Goal: Task Accomplishment & Management: Manage account settings

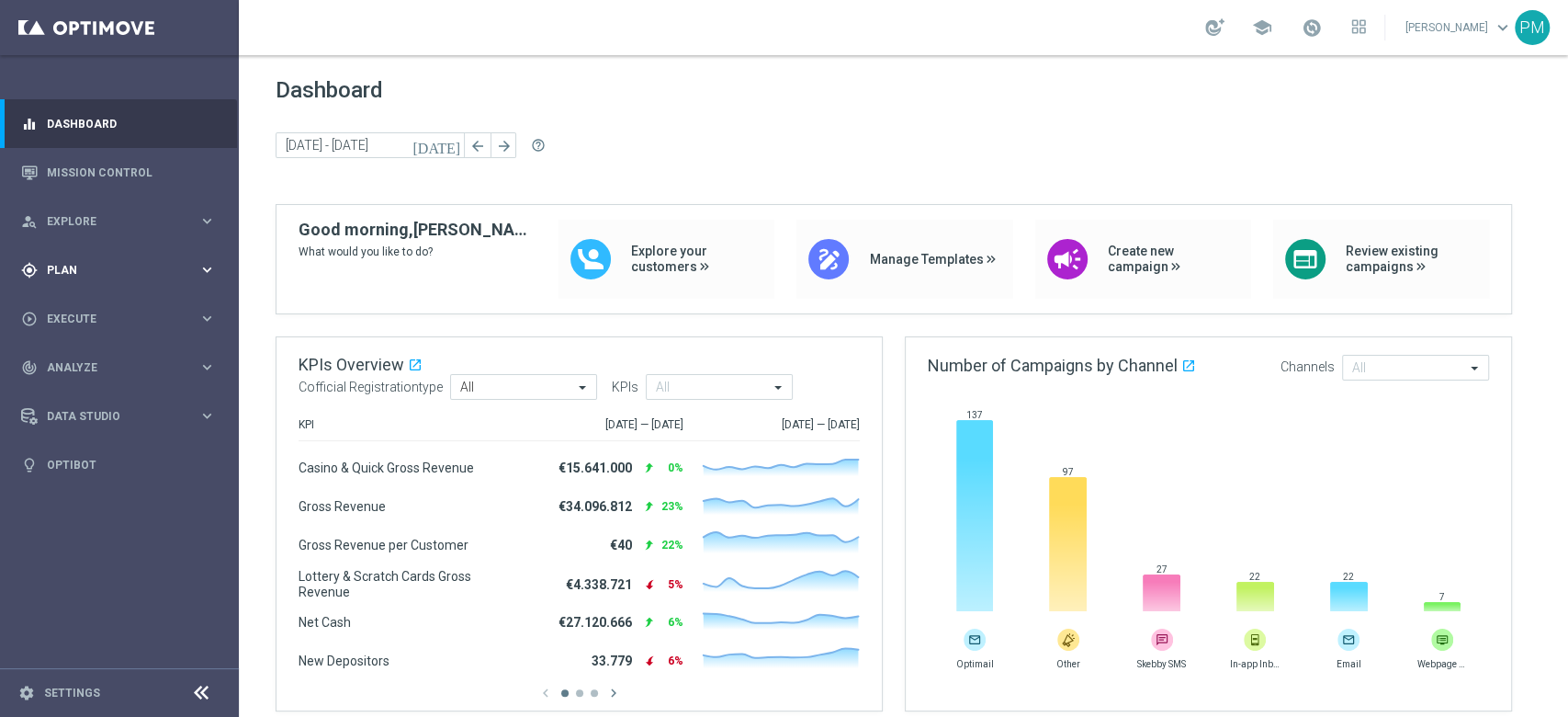
click at [47, 269] on span "Plan" at bounding box center [122, 270] width 152 height 11
drag, startPoint x: 117, startPoint y: 307, endPoint x: 290, endPoint y: 1, distance: 351.5
click at [117, 307] on link "Target Groups" at bounding box center [119, 308] width 144 height 15
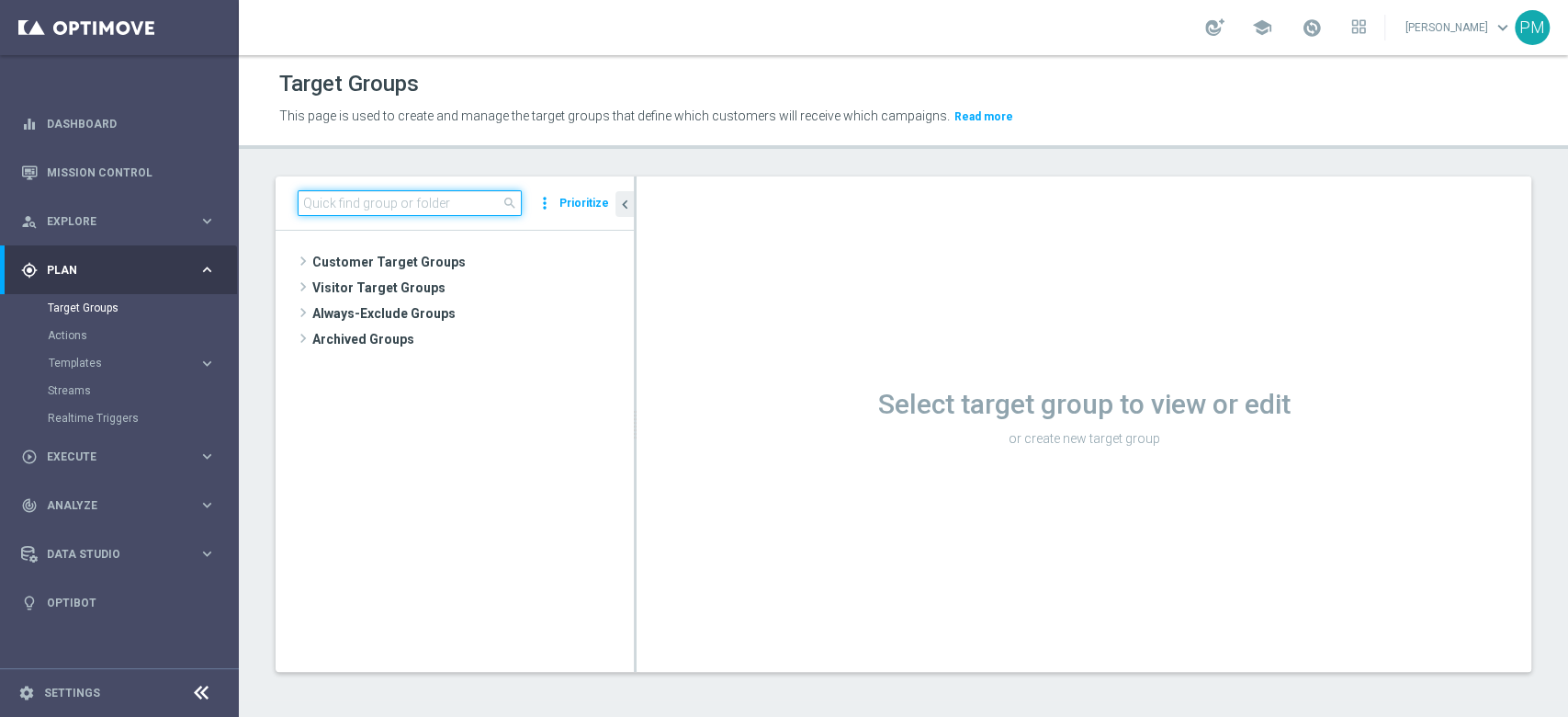
click at [386, 209] on input at bounding box center [409, 203] width 224 height 26
paste input "Giocanti Talent M-1 non Active mtd 1st Sport lm"
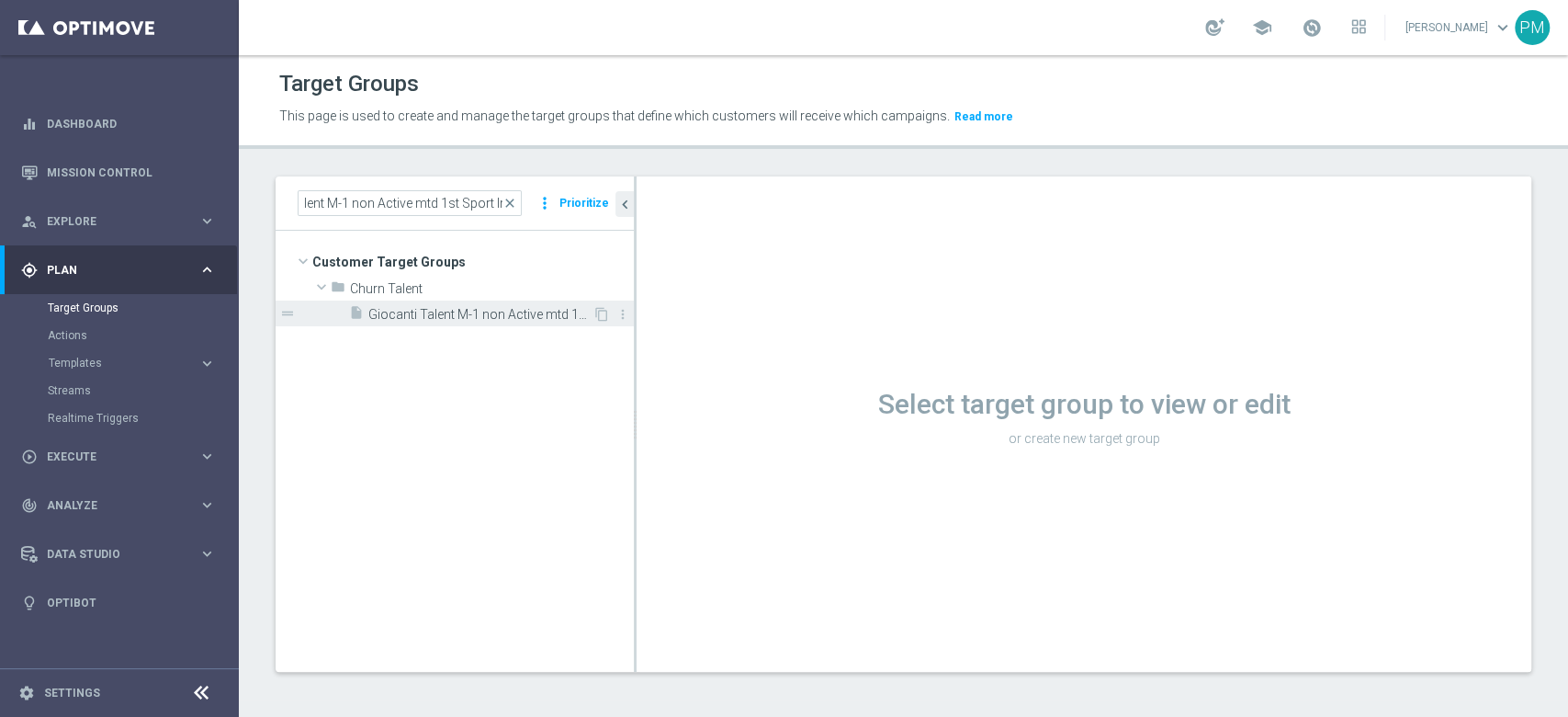
click at [557, 320] on span "Giocanti Talent M-1 non Active mtd 1st Sport lm" at bounding box center [480, 314] width 224 height 16
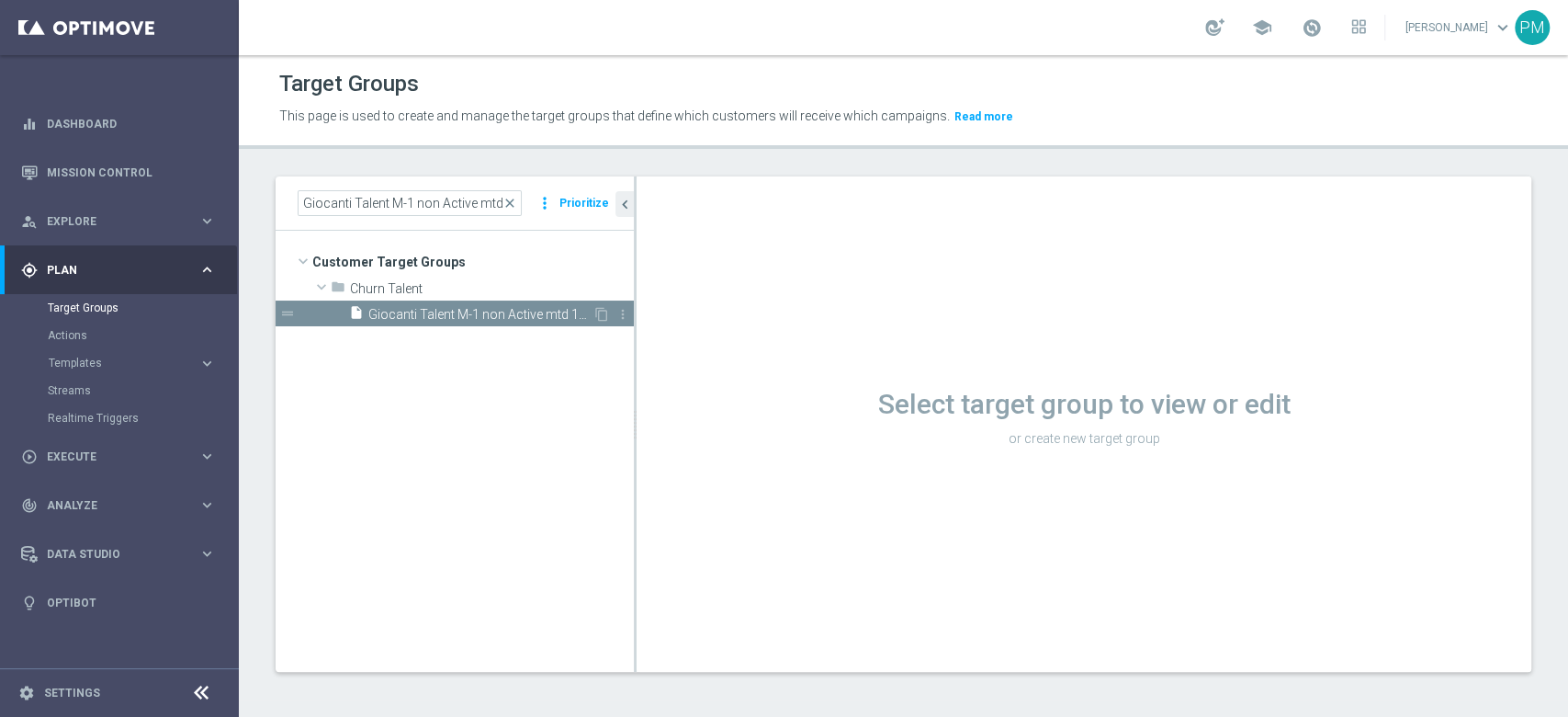
click at [503, 314] on span "Giocanti Talent M-1 non Active mtd 1st Sport lm" at bounding box center [480, 314] width 224 height 16
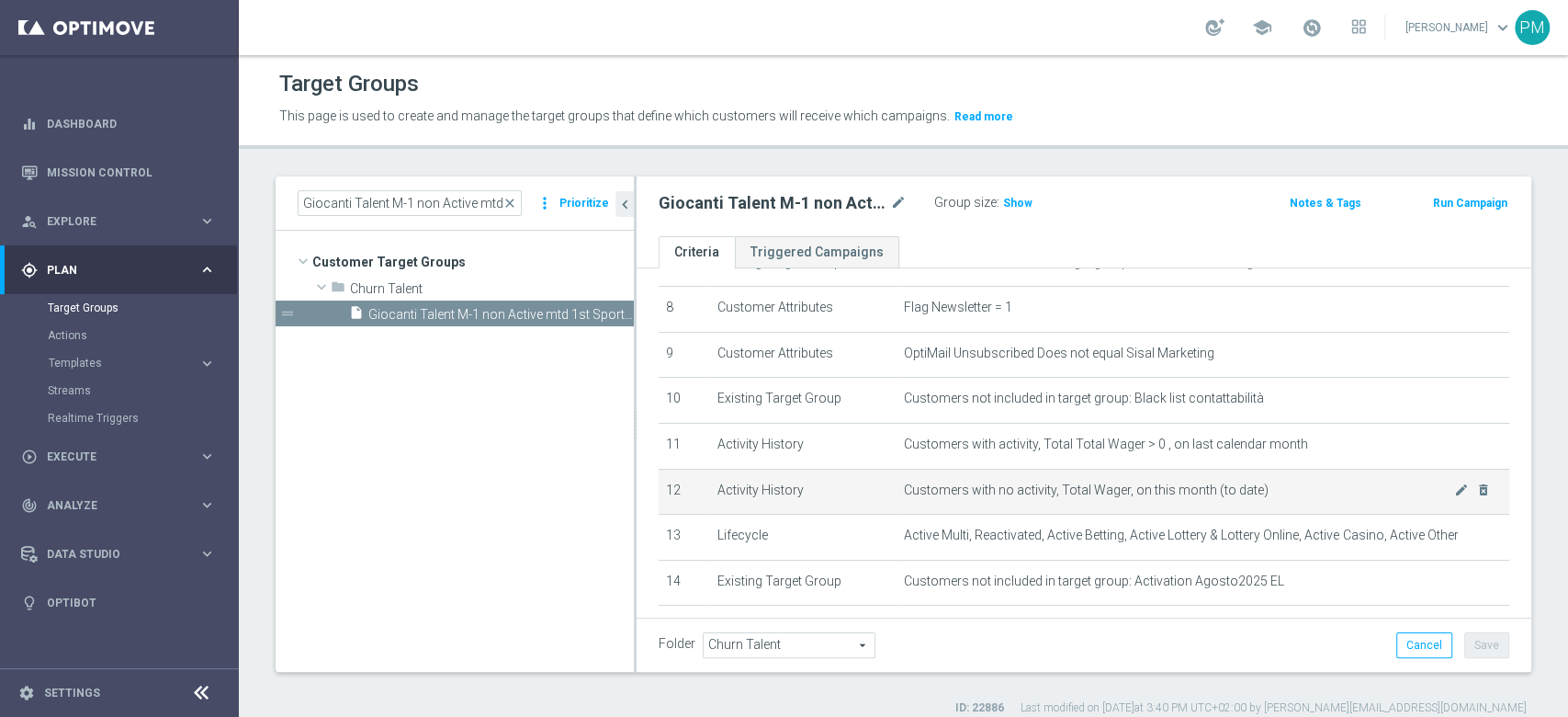
scroll to position [244, 0]
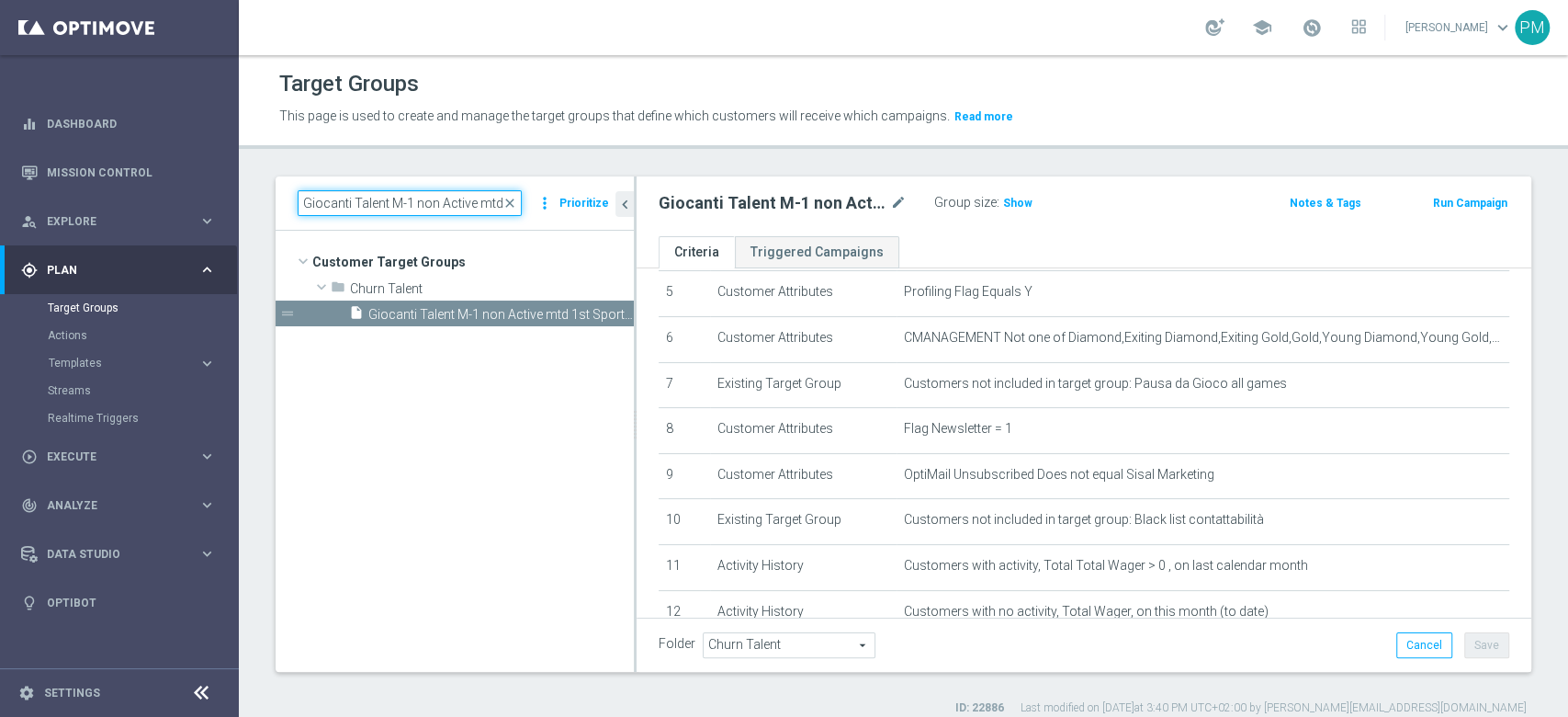
click at [391, 204] on input "Giocanti Talent M-1 non Active mtd 1st Sport lm" at bounding box center [409, 203] width 224 height 26
paste input "NO"
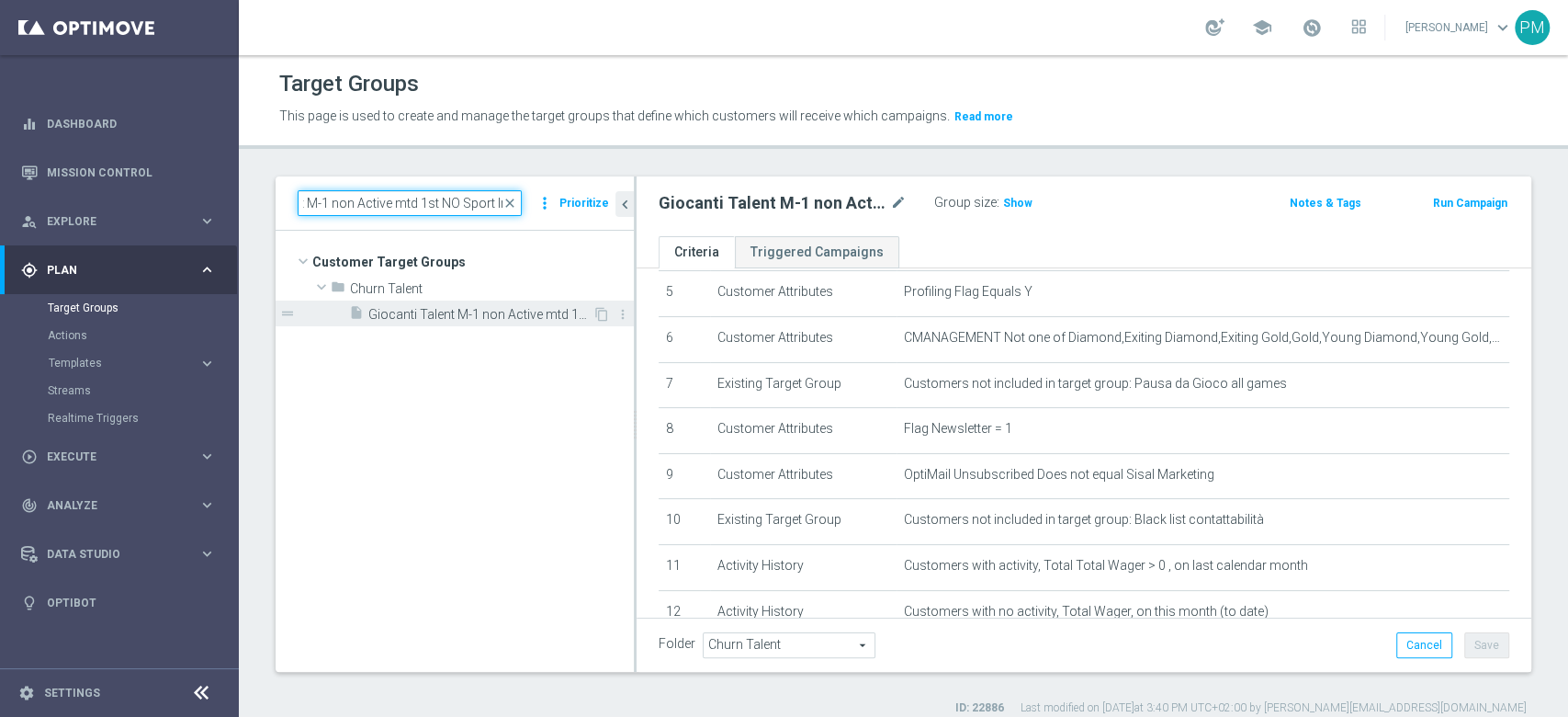
type input "Giocanti Talent M-1 non Active mtd 1st NO Sport lm"
click at [457, 310] on span "Giocanti Talent M-1 non Active mtd 1st NO Sport lm" at bounding box center [480, 314] width 224 height 16
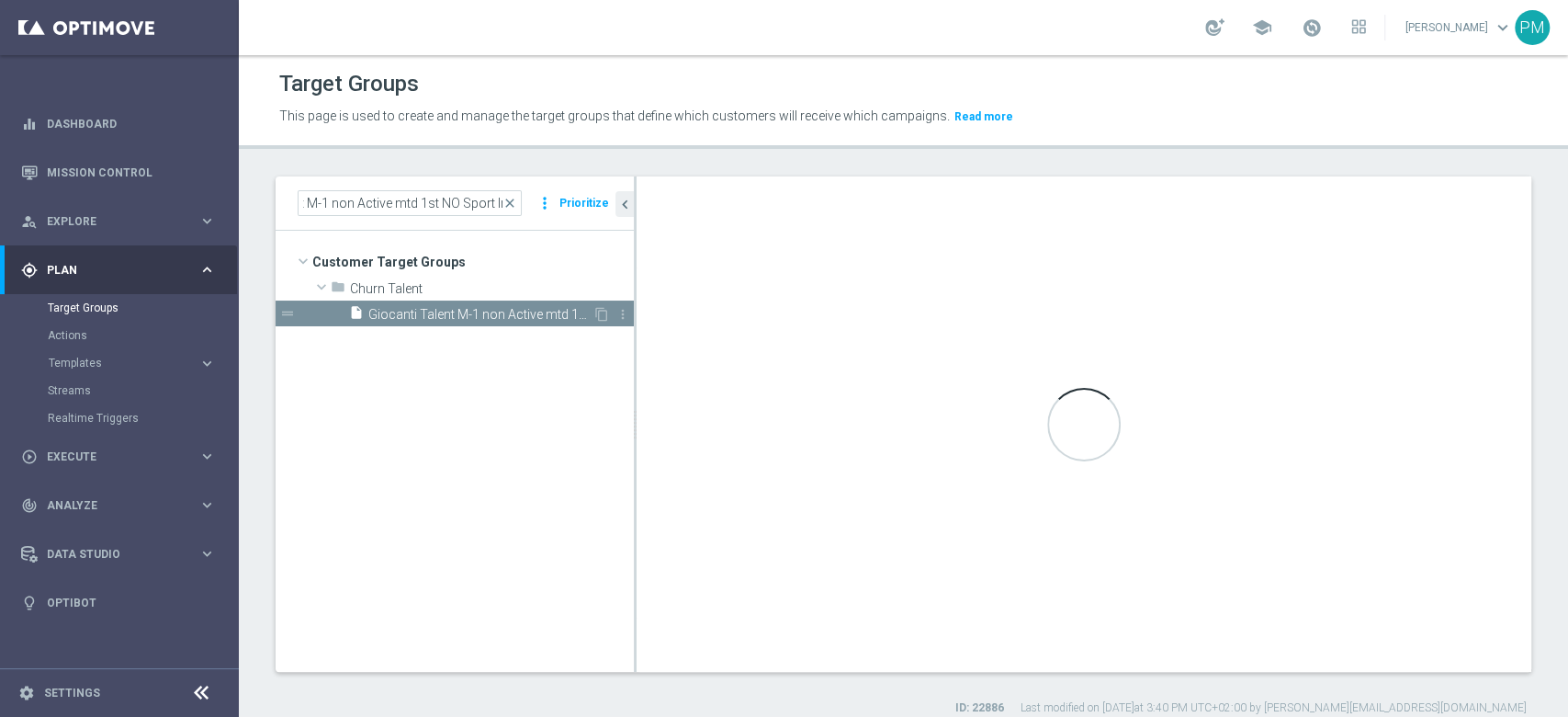
scroll to position [0, 0]
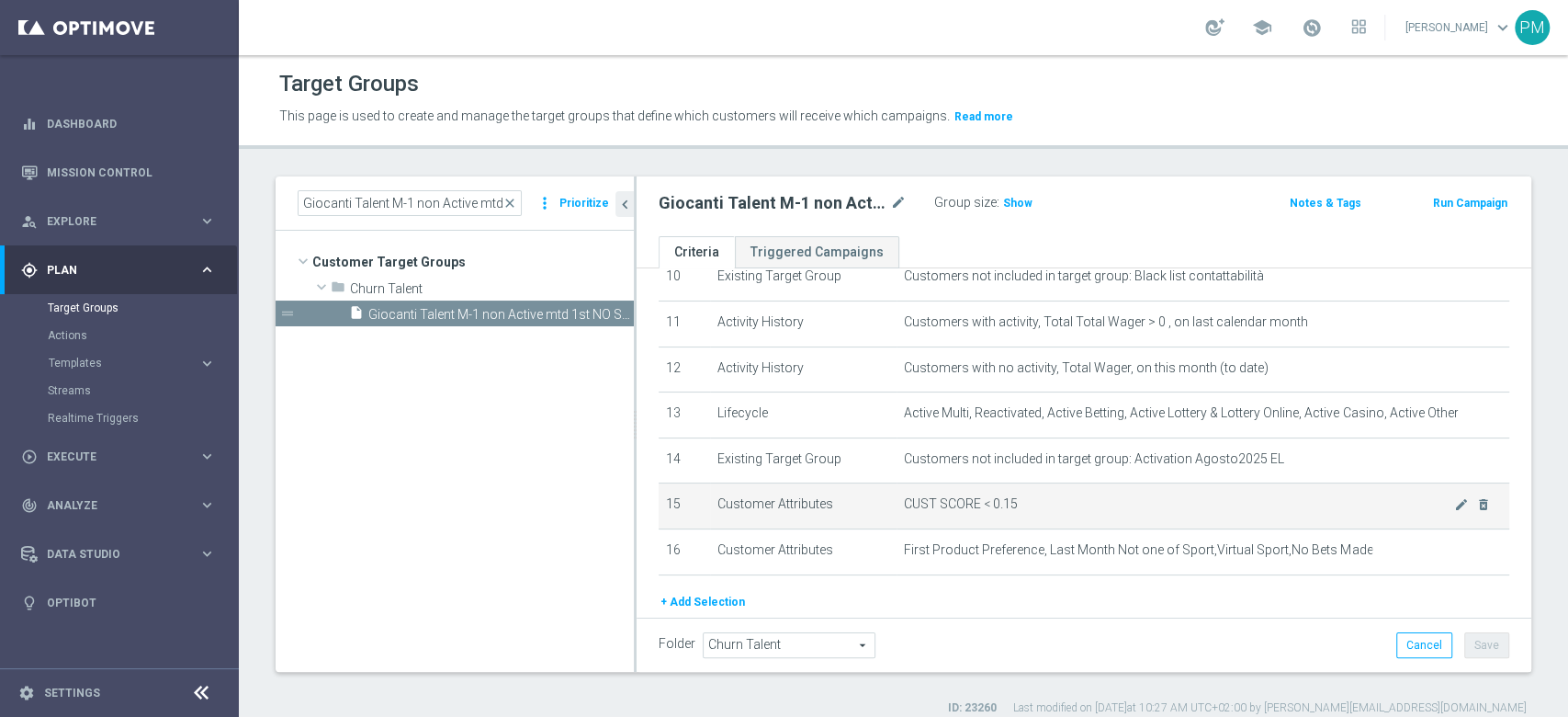
scroll to position [489, 0]
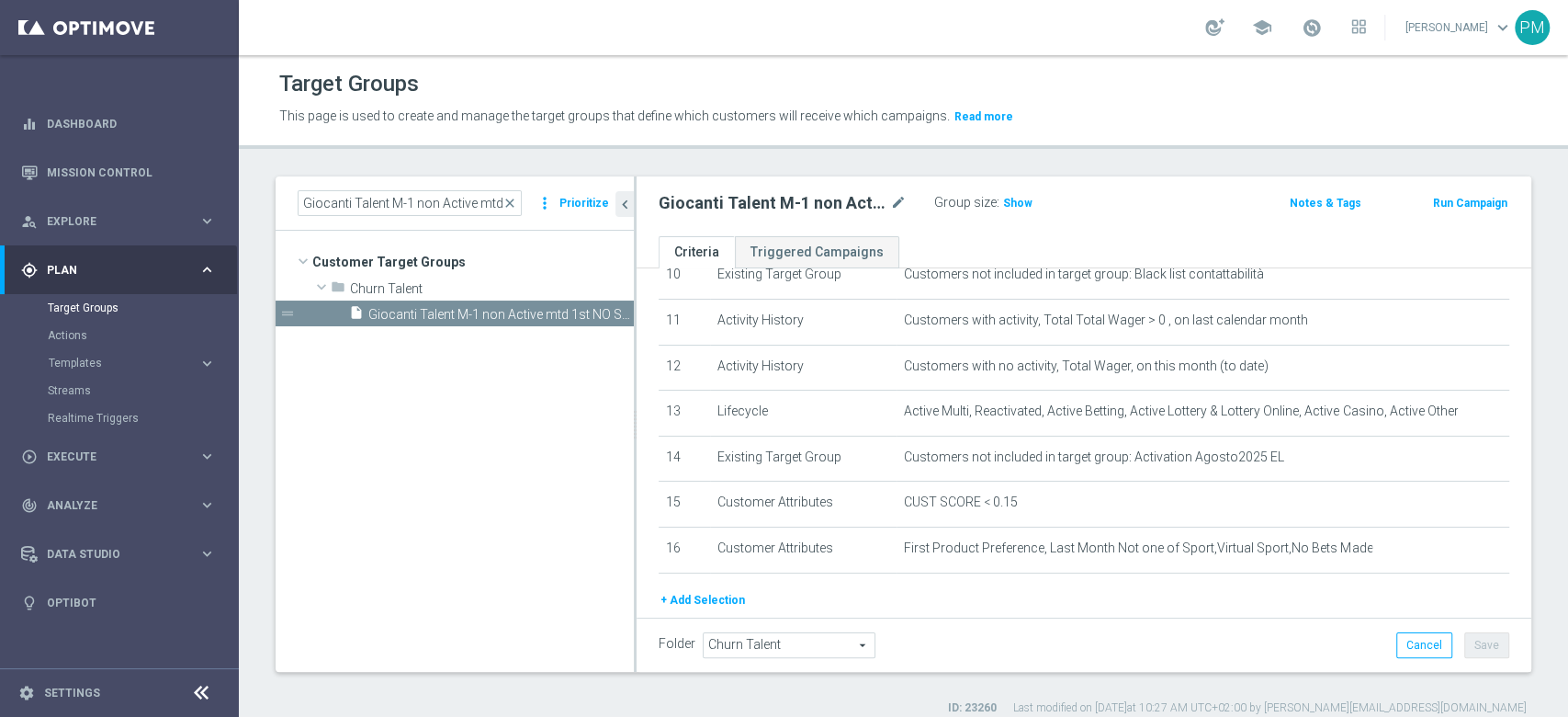
click at [722, 600] on button "+ Add Selection" at bounding box center [703, 600] width 89 height 21
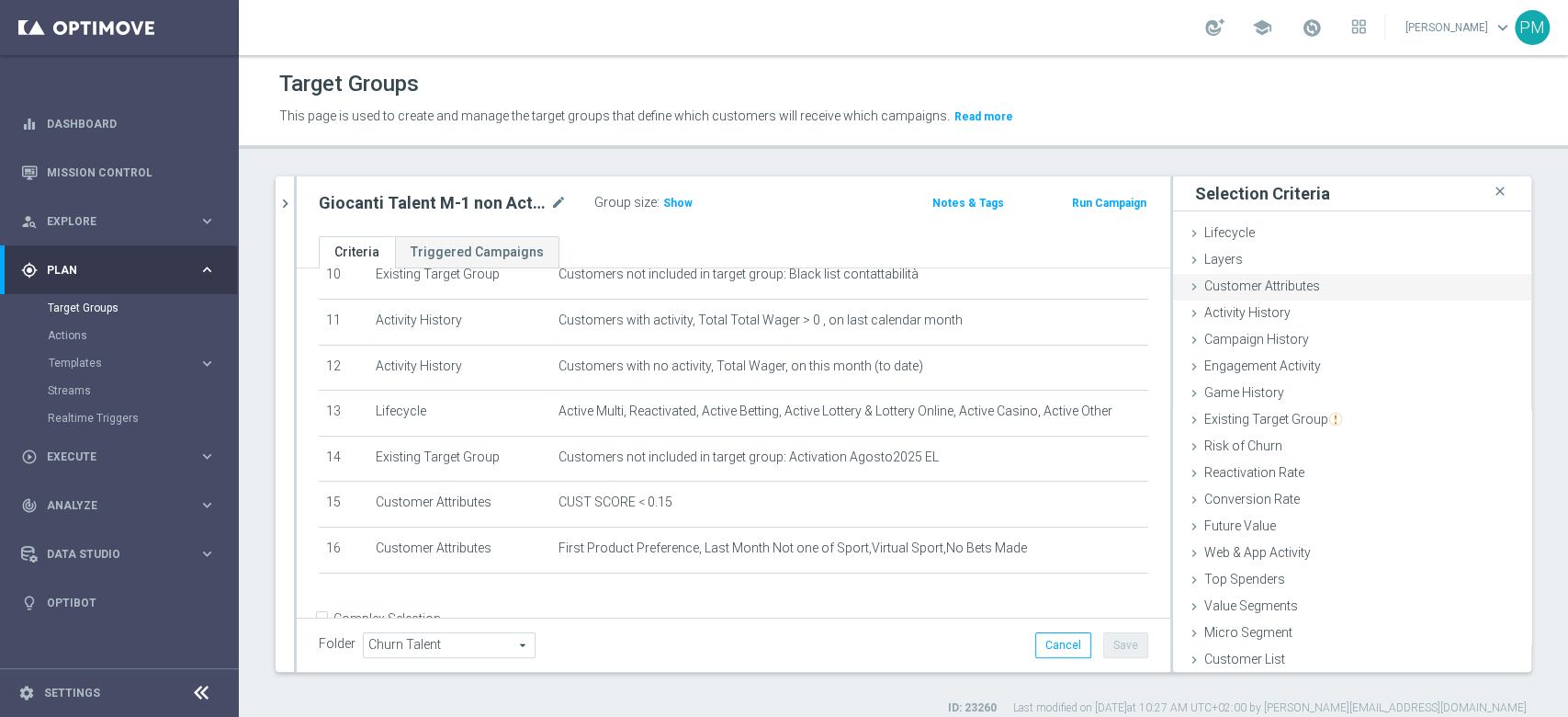
click at [1273, 295] on div "Customer Attributes done" at bounding box center [1352, 288] width 358 height 28
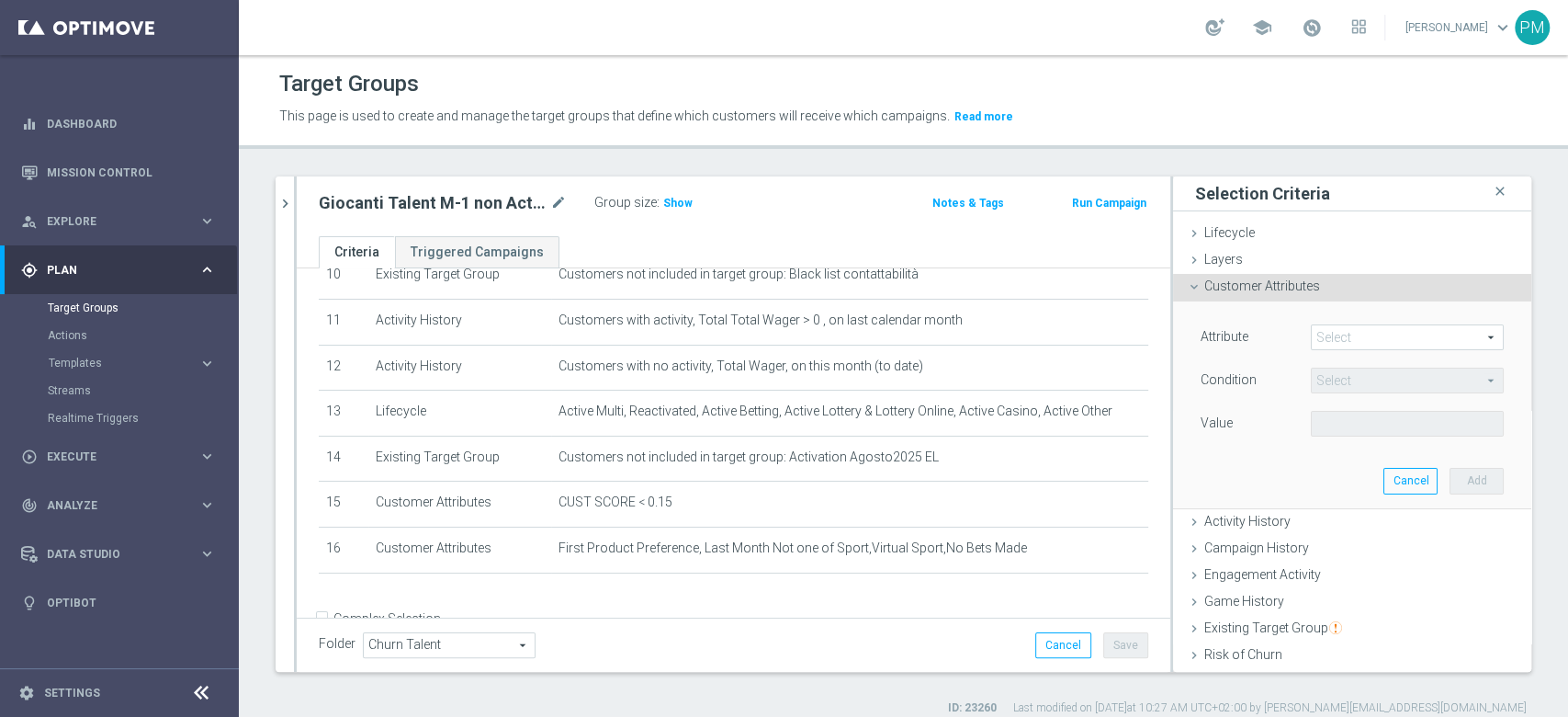
click at [1312, 343] on span at bounding box center [1407, 338] width 191 height 24
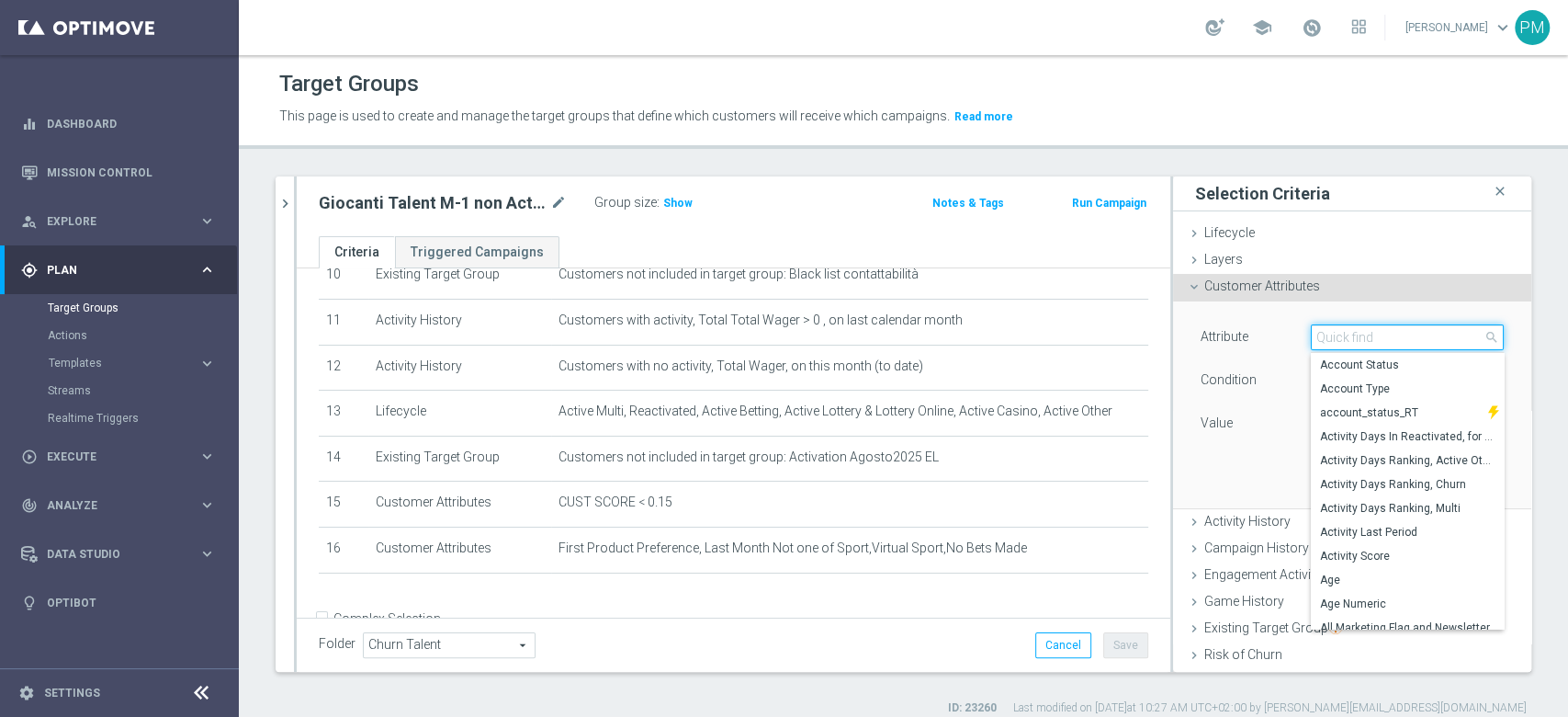
click at [1326, 335] on input "search" at bounding box center [1407, 338] width 193 height 26
paste input "Giocanti Talent M-1 non Active mtd 1st NO Sport lm"
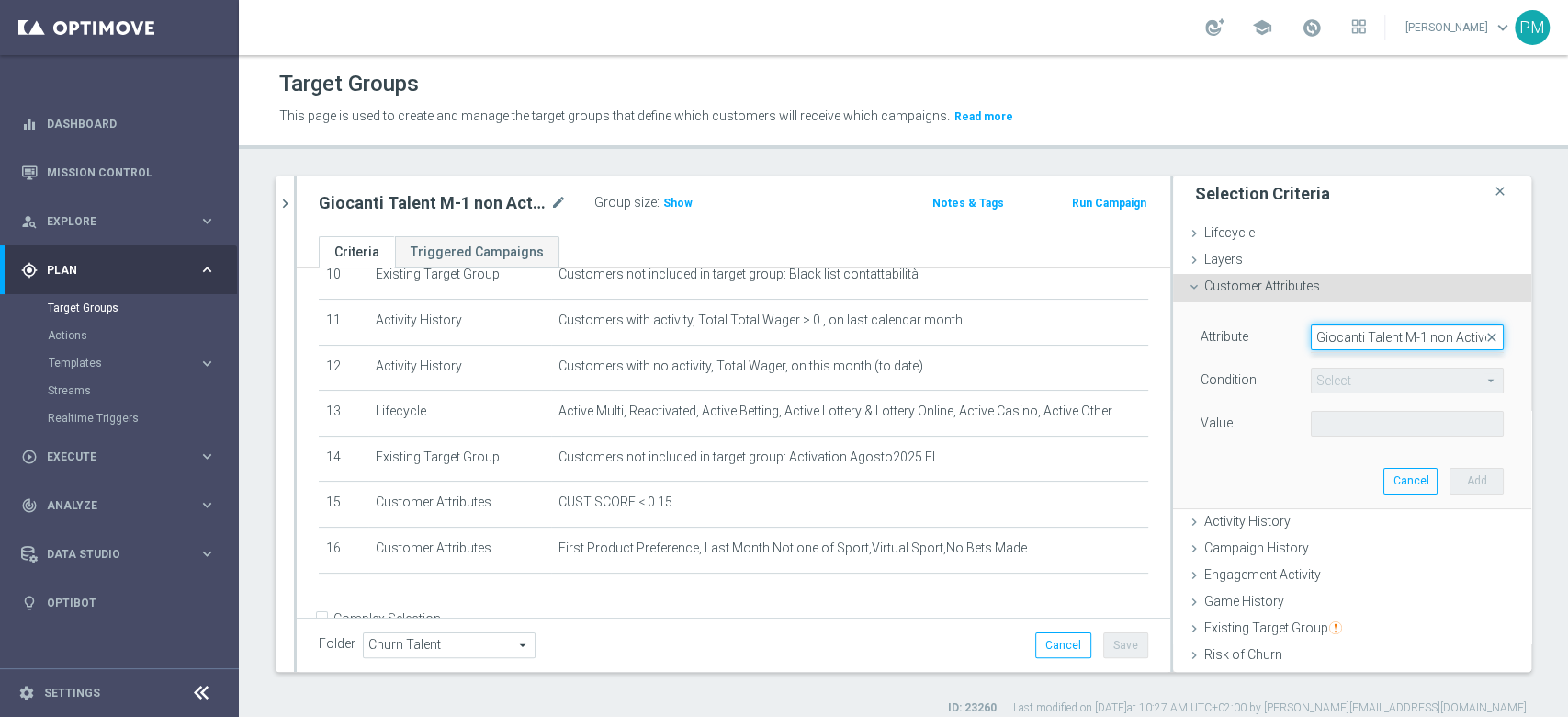
scroll to position [0, 0]
click at [1368, 332] on input "Giocanti Talent M-1 non Active mtd 1st NO Sport lm" at bounding box center [1407, 338] width 193 height 26
paste input "Total Gross Gaming Revenue Minus Bonus Wagared"
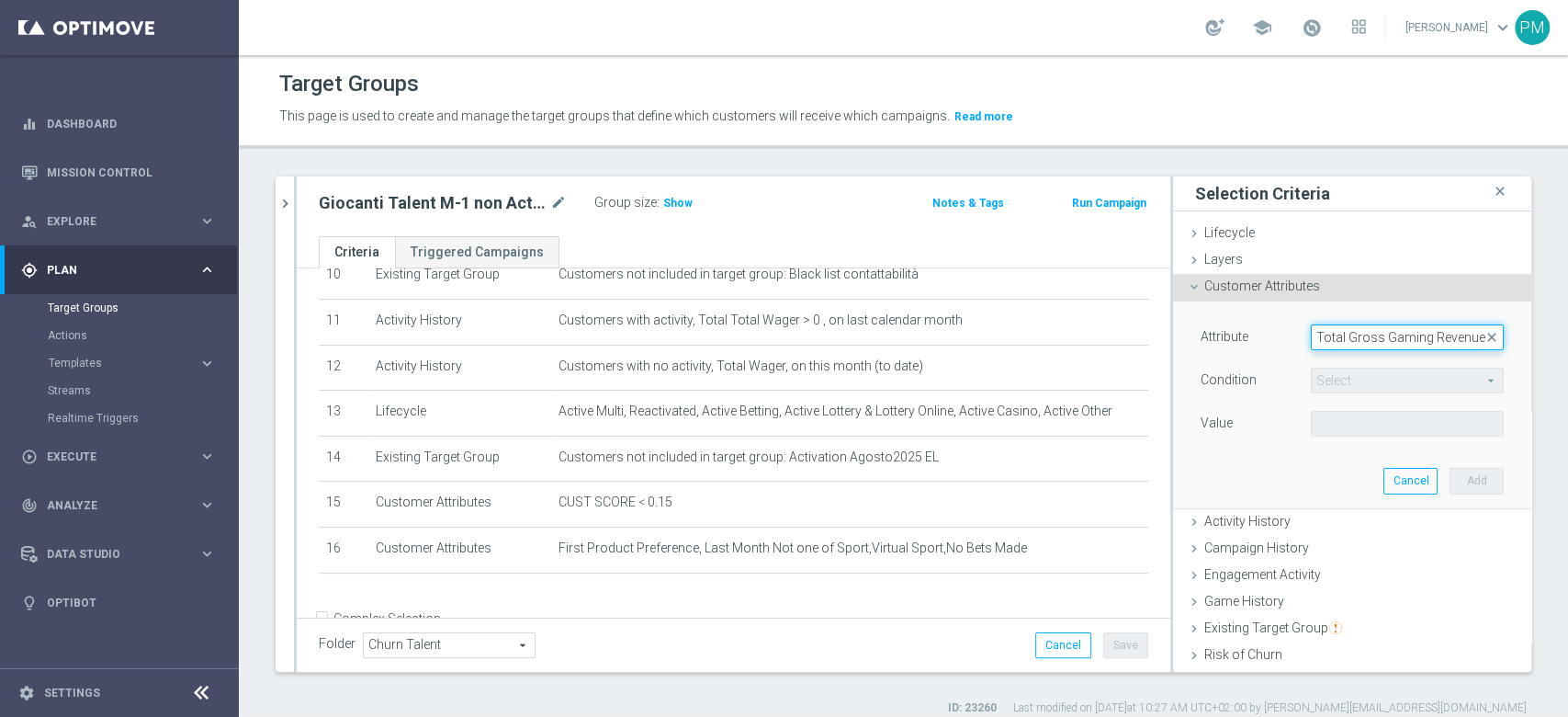
scroll to position [0, 135]
type input "Total Gross Gaming Revenue Minus Bonus Wagared"
click at [1375, 365] on span "Total Gross Gaming Revenue Minus Bonus Wagared" at bounding box center [1407, 365] width 174 height 15
type input "Total Gross Gaming Revenue Minus Bonus Wagared"
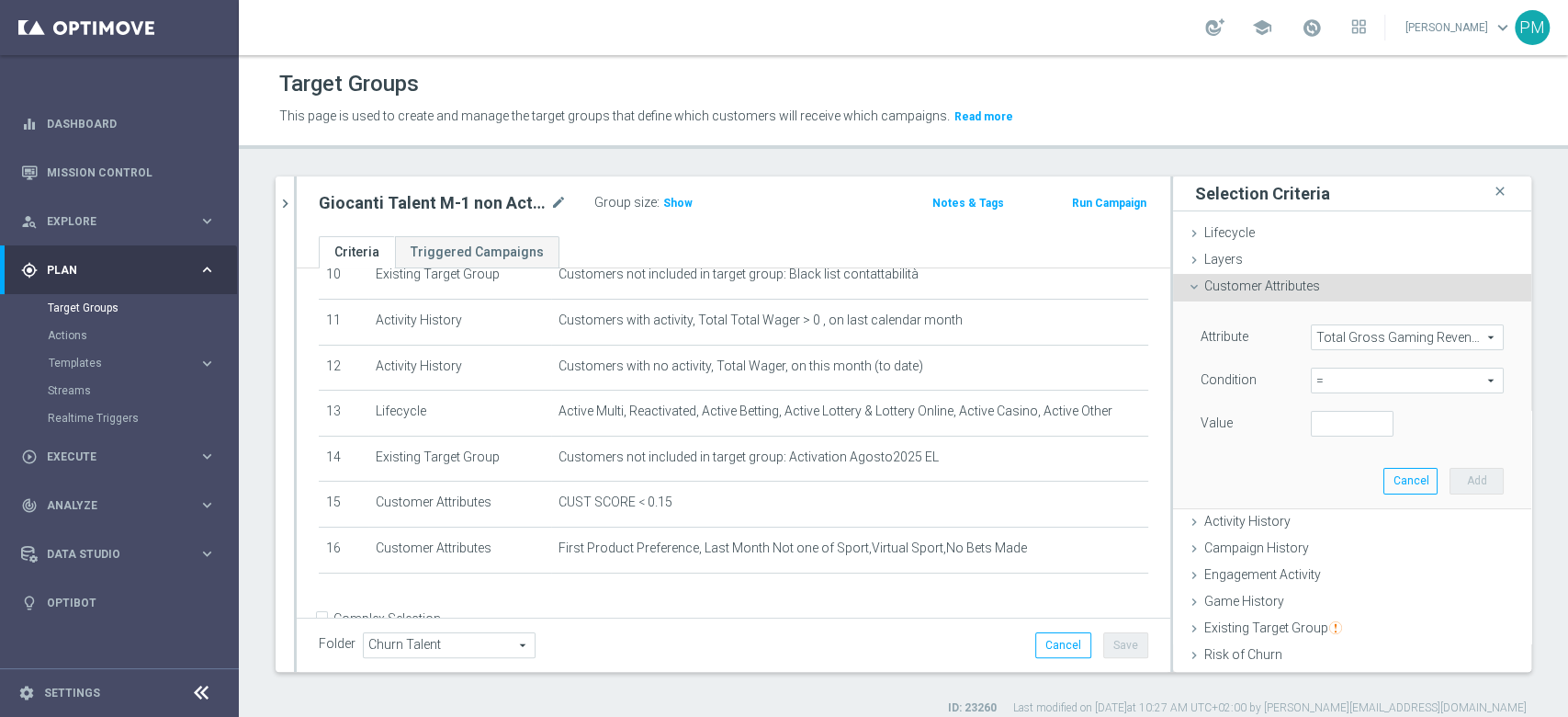
scroll to position [0, 0]
click at [1319, 379] on span "=" at bounding box center [1407, 380] width 191 height 24
click at [682, 205] on span "Show" at bounding box center [678, 203] width 30 height 13
click at [1316, 382] on span "=" at bounding box center [1407, 380] width 191 height 24
click at [1320, 411] on span "<" at bounding box center [1407, 408] width 174 height 15
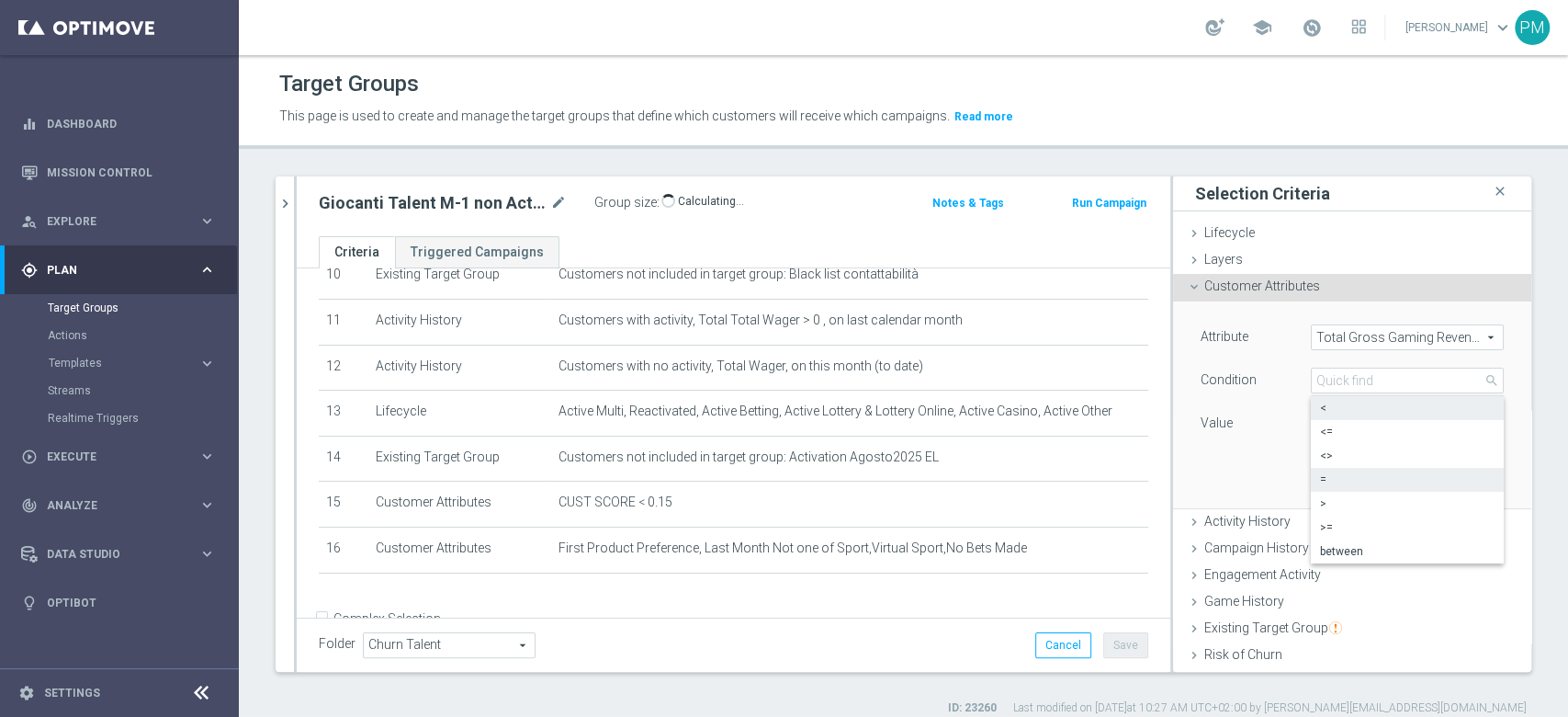
type input "<"
click at [1311, 419] on input "number" at bounding box center [1352, 423] width 83 height 26
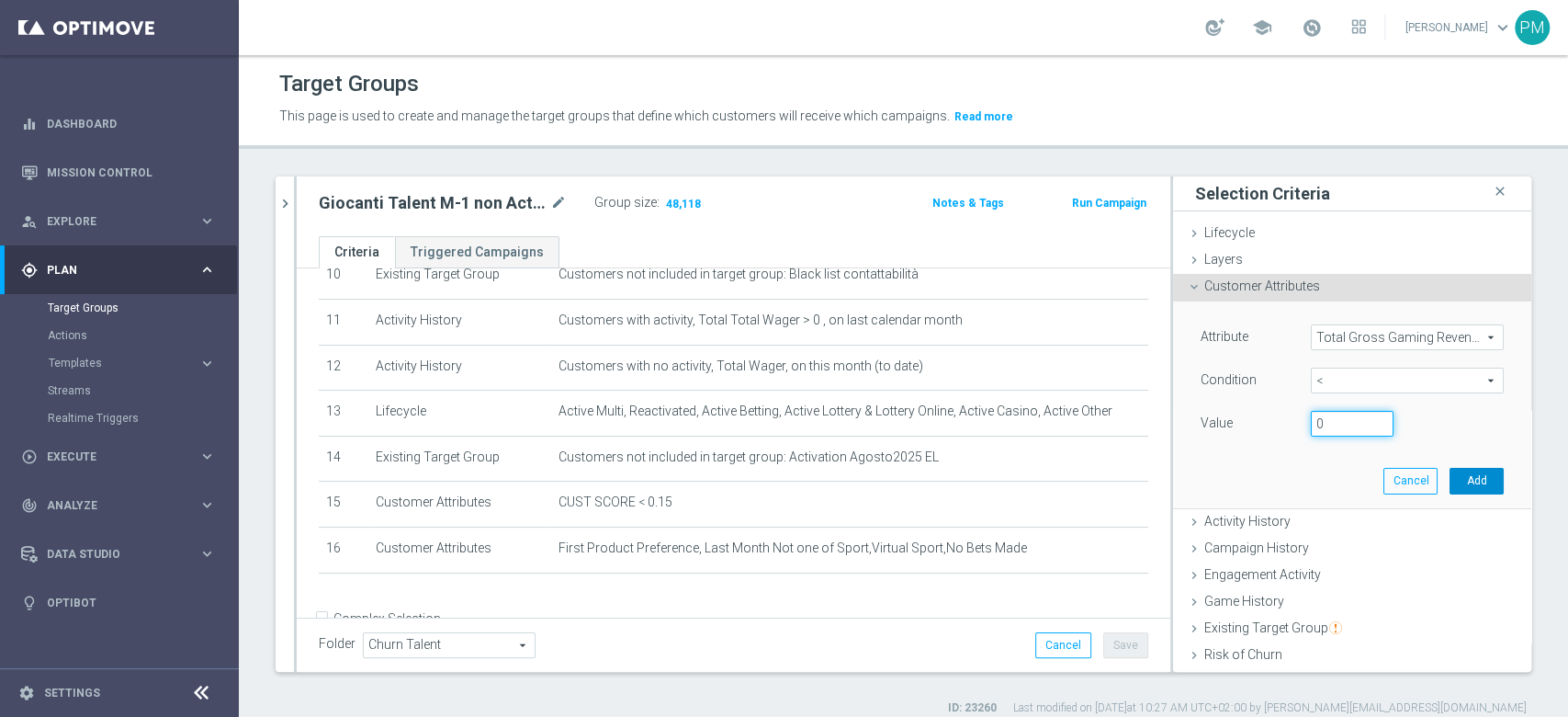
type input "0"
click at [1450, 474] on button "Add" at bounding box center [1477, 481] width 54 height 26
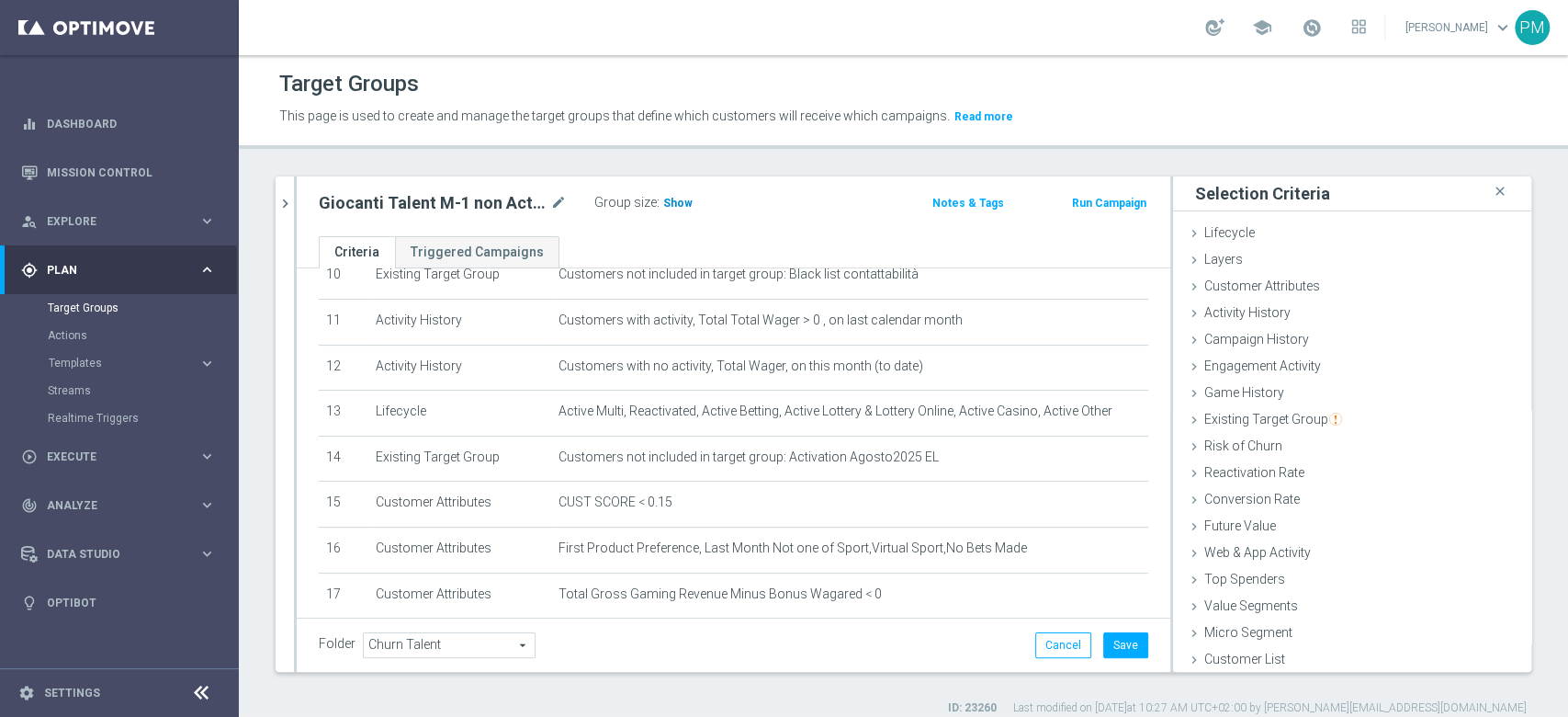
click at [673, 203] on span "Show" at bounding box center [678, 203] width 30 height 13
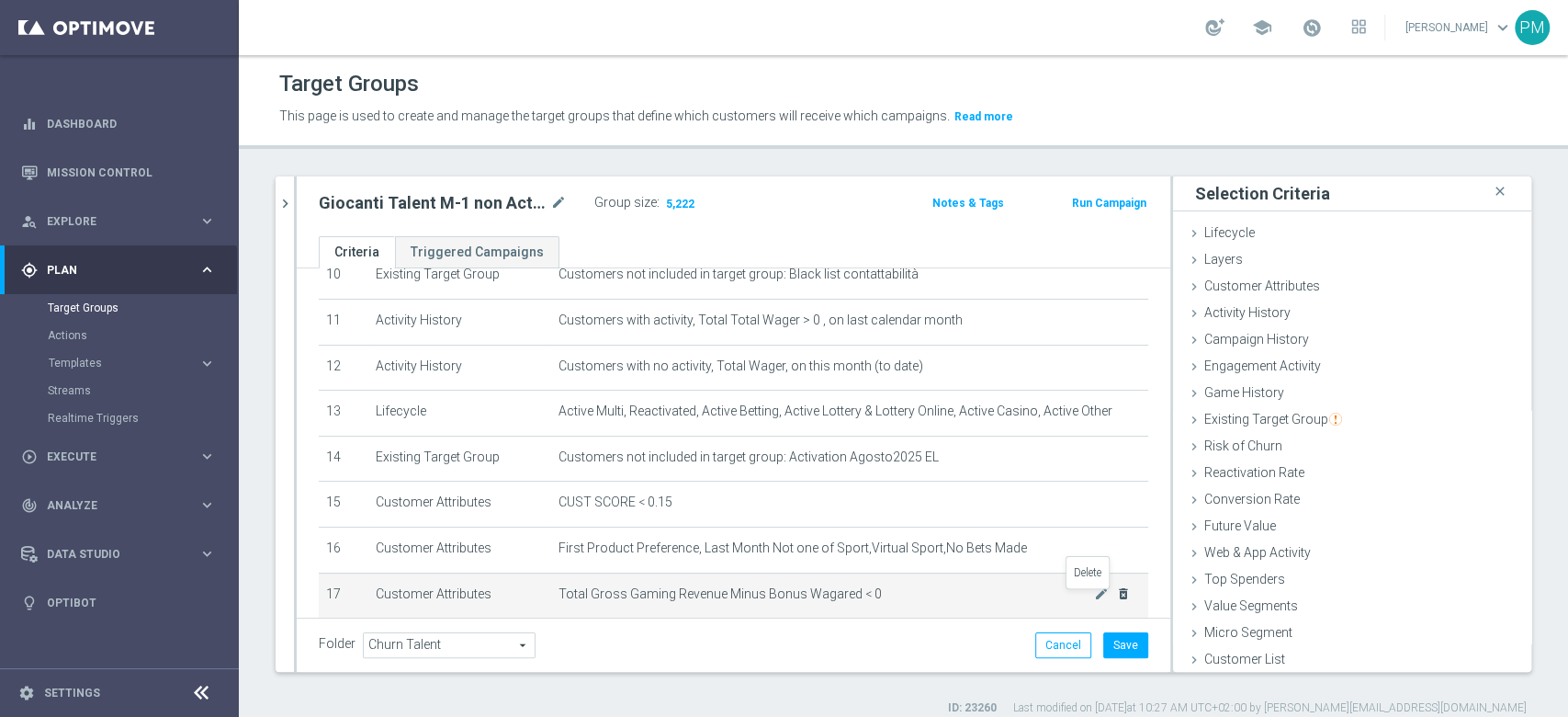
click at [1116, 598] on icon "delete_forever" at bounding box center [1123, 594] width 15 height 15
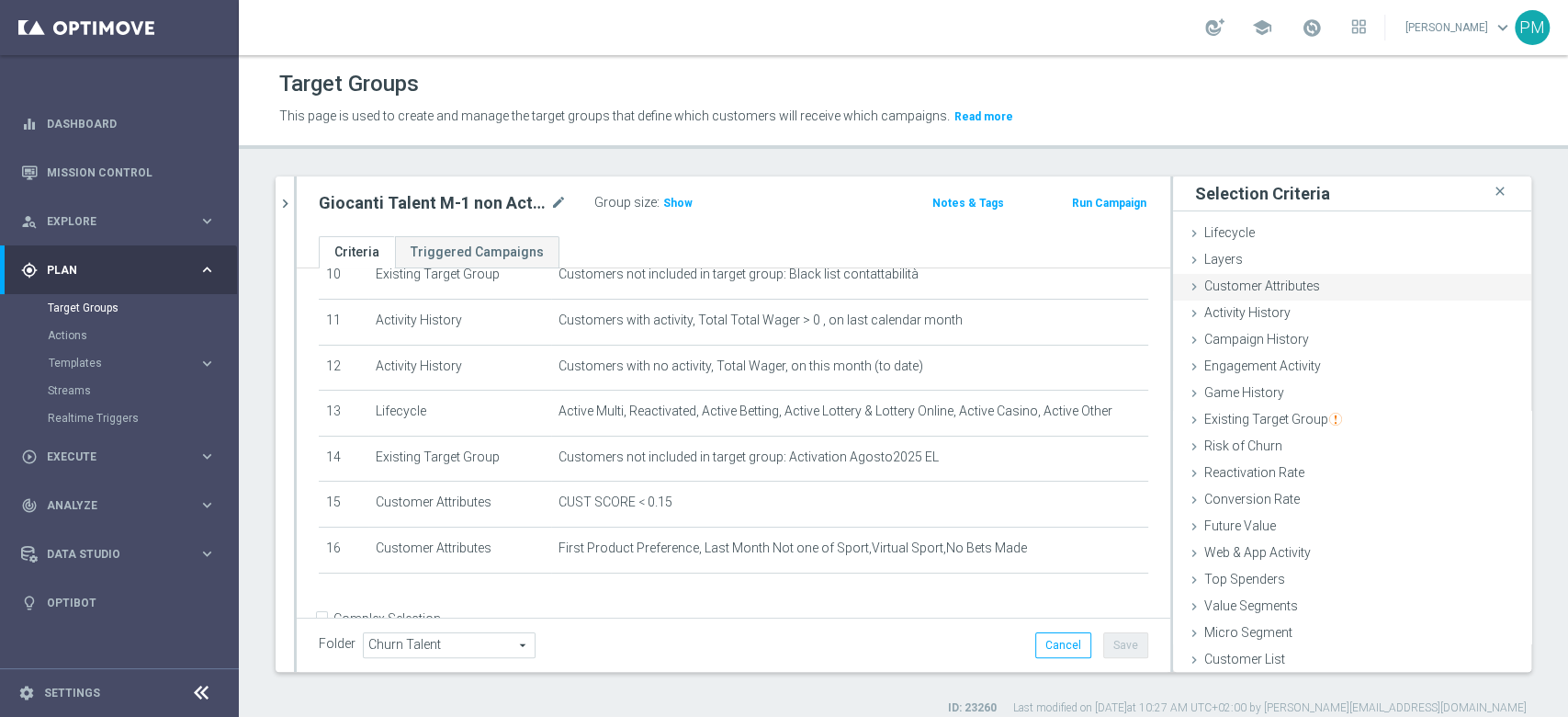
click at [1241, 283] on span "Customer Attributes" at bounding box center [1262, 286] width 116 height 15
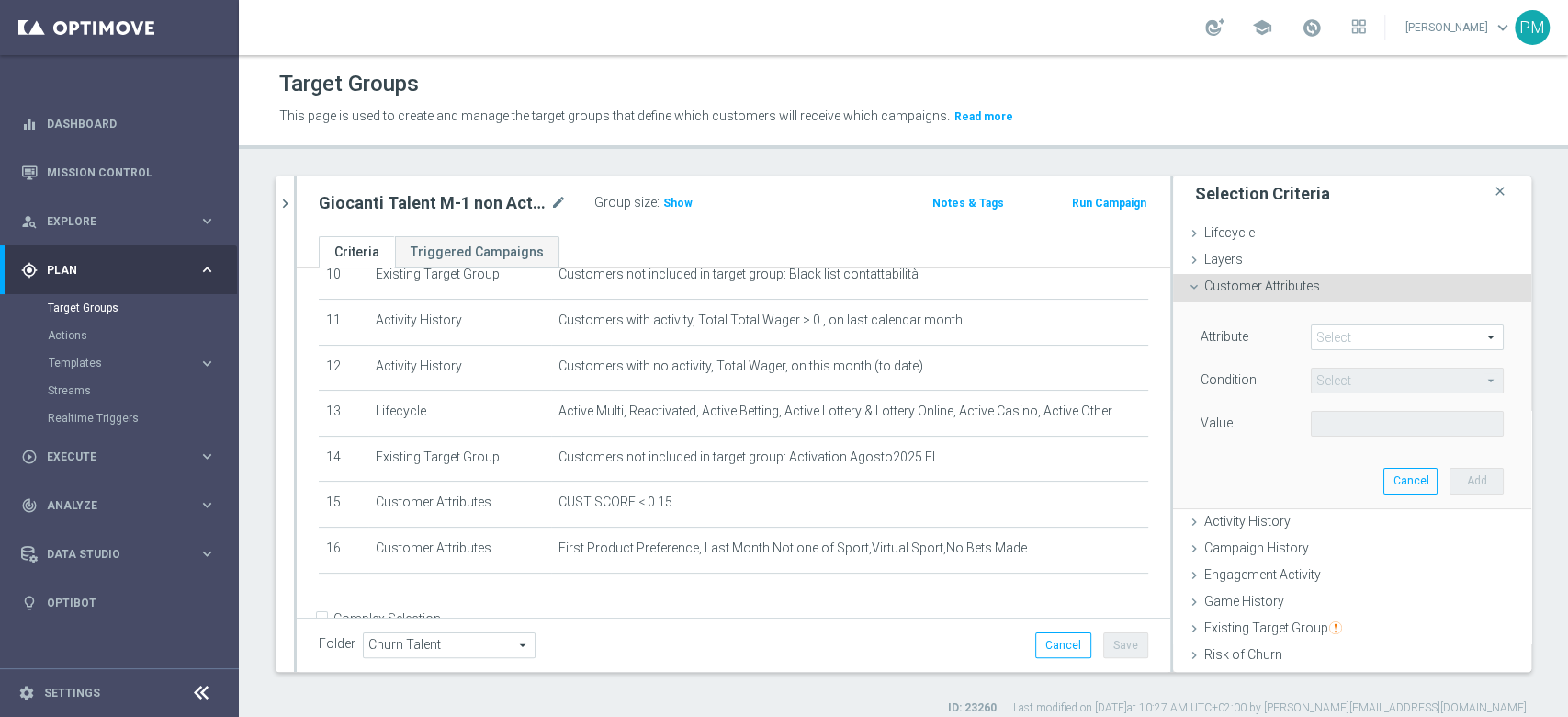
click at [1325, 344] on span at bounding box center [1407, 338] width 191 height 24
click at [0, 0] on input "search" at bounding box center [0, 0] width 0 height 0
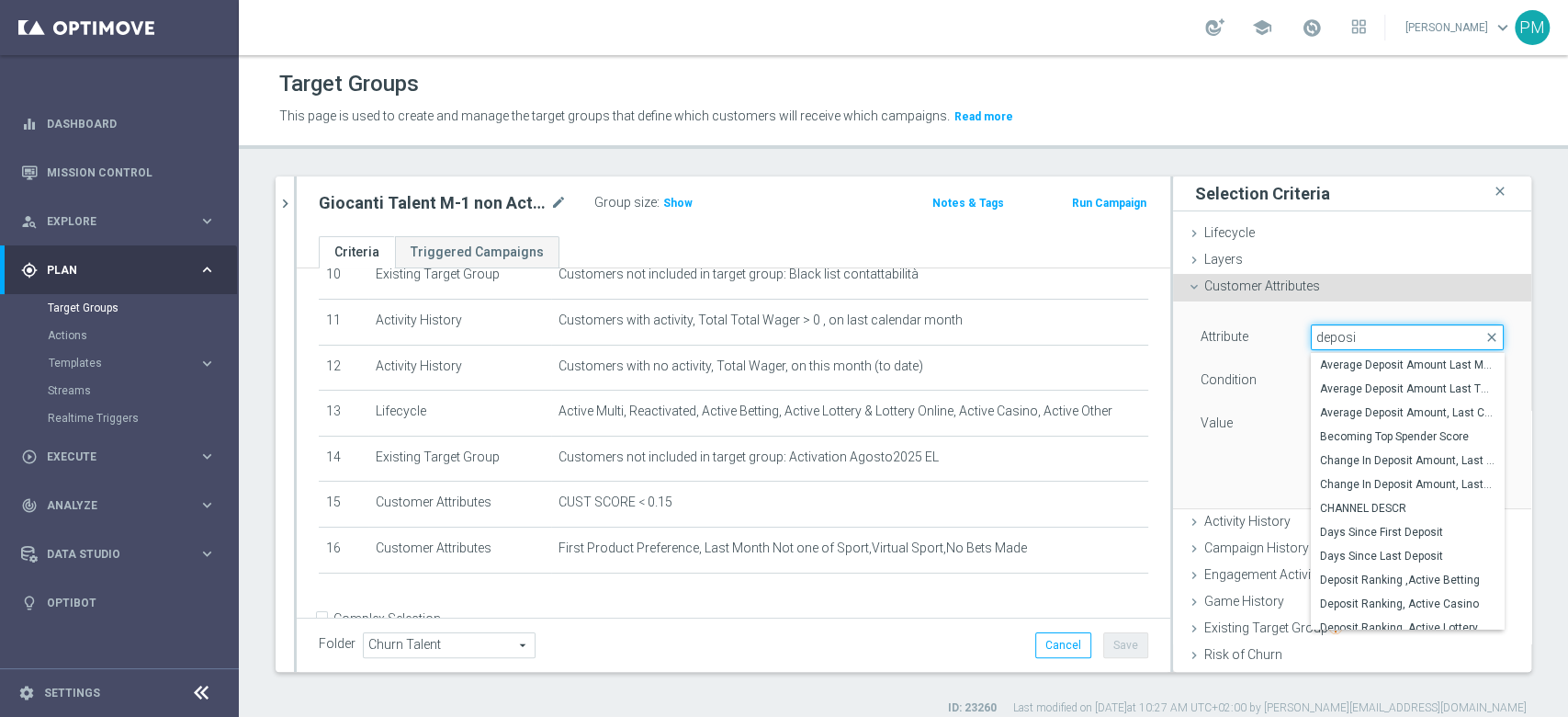
type input "deposit"
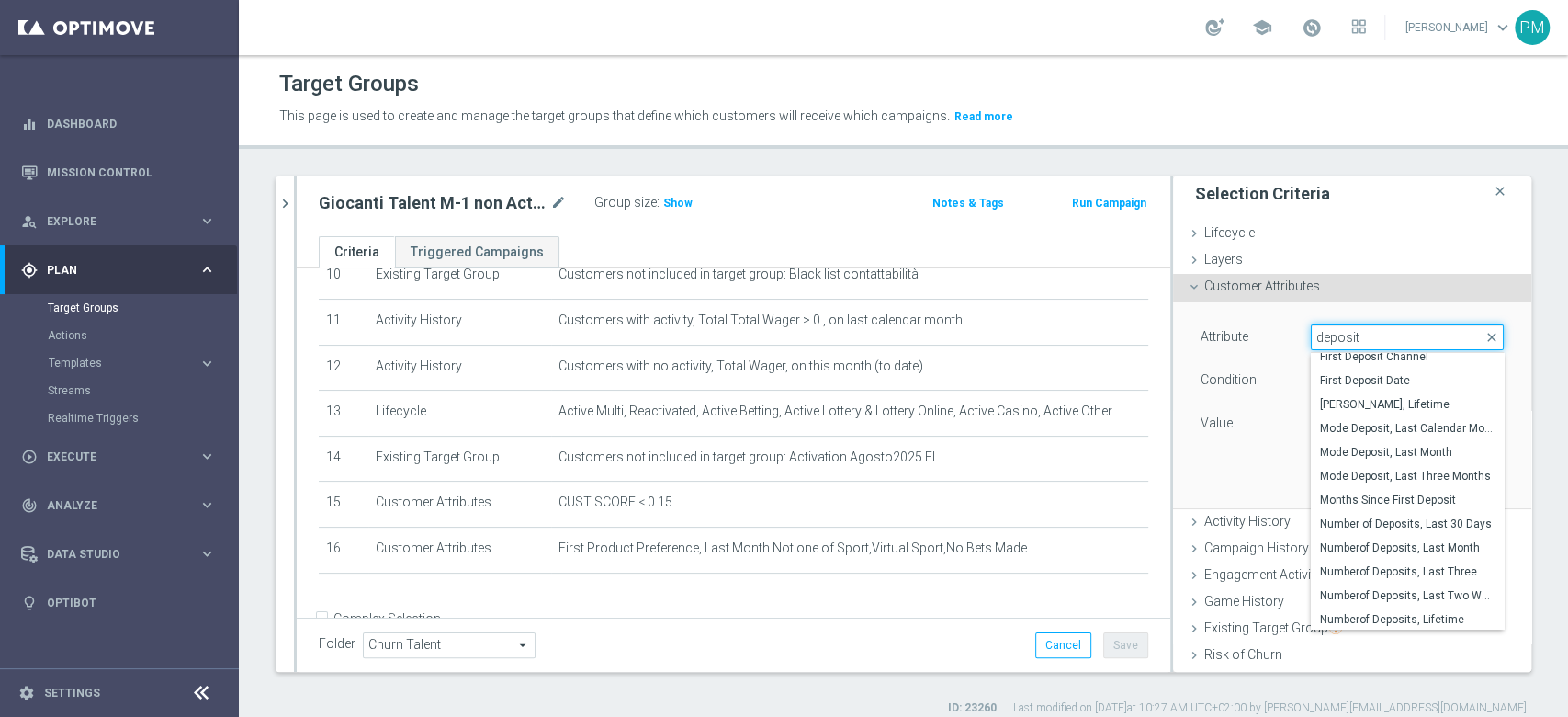
scroll to position [352, 0]
click at [1331, 473] on span "Mode Deposit, Last Three Months" at bounding box center [1407, 476] width 174 height 15
type input "Mode Deposit, Last Three Months"
type input "="
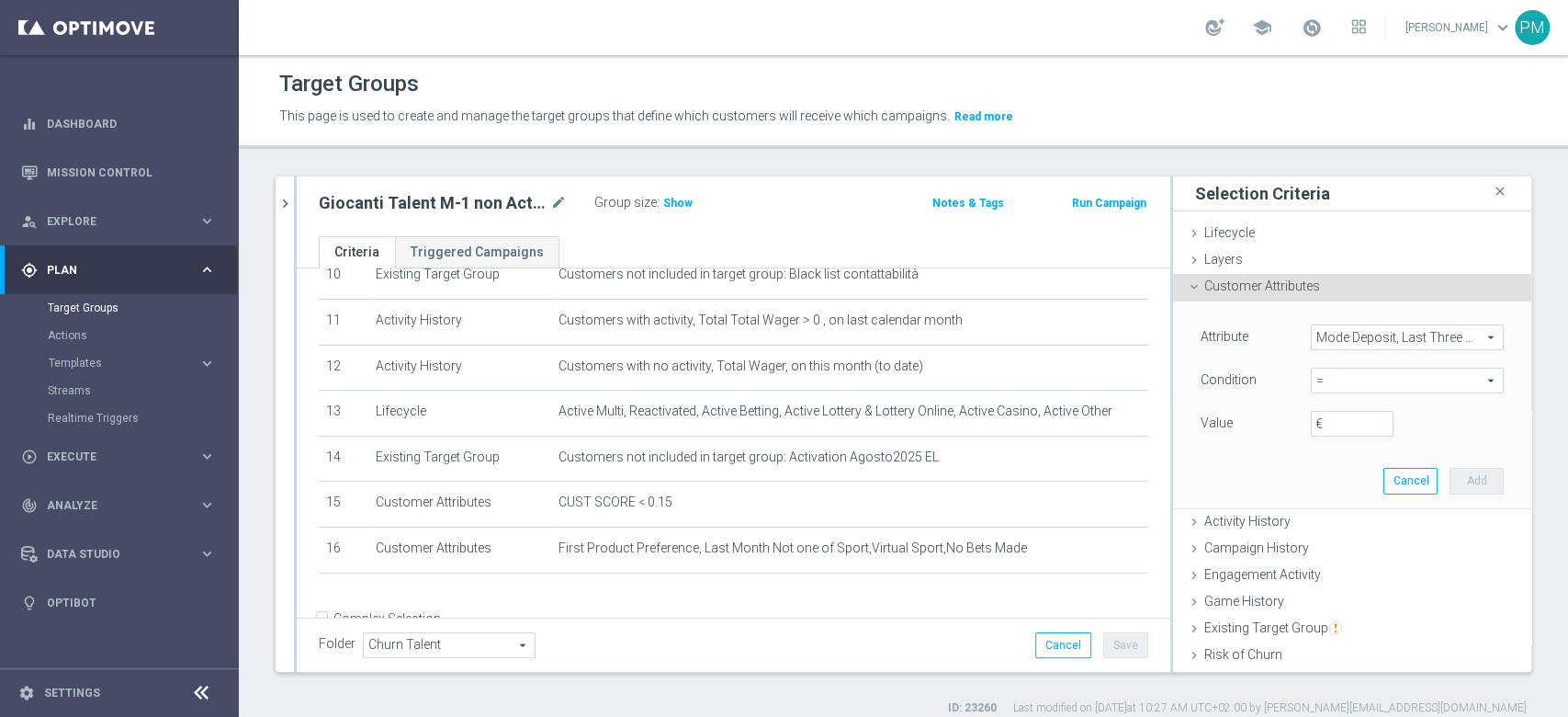
click at [1401, 343] on span "Mode Deposit, Last Three Months" at bounding box center [1407, 338] width 191 height 24
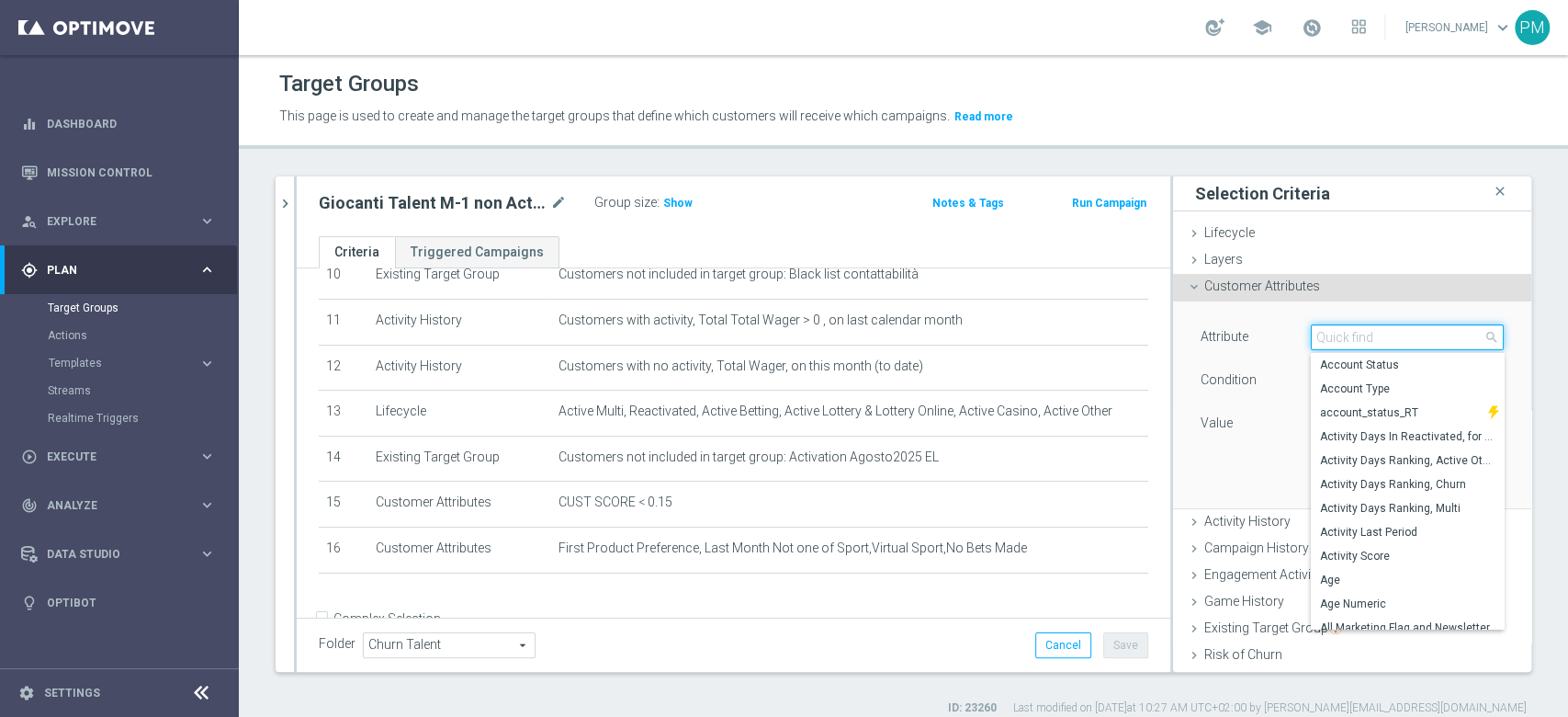
click at [1356, 337] on input "search" at bounding box center [1407, 338] width 193 height 26
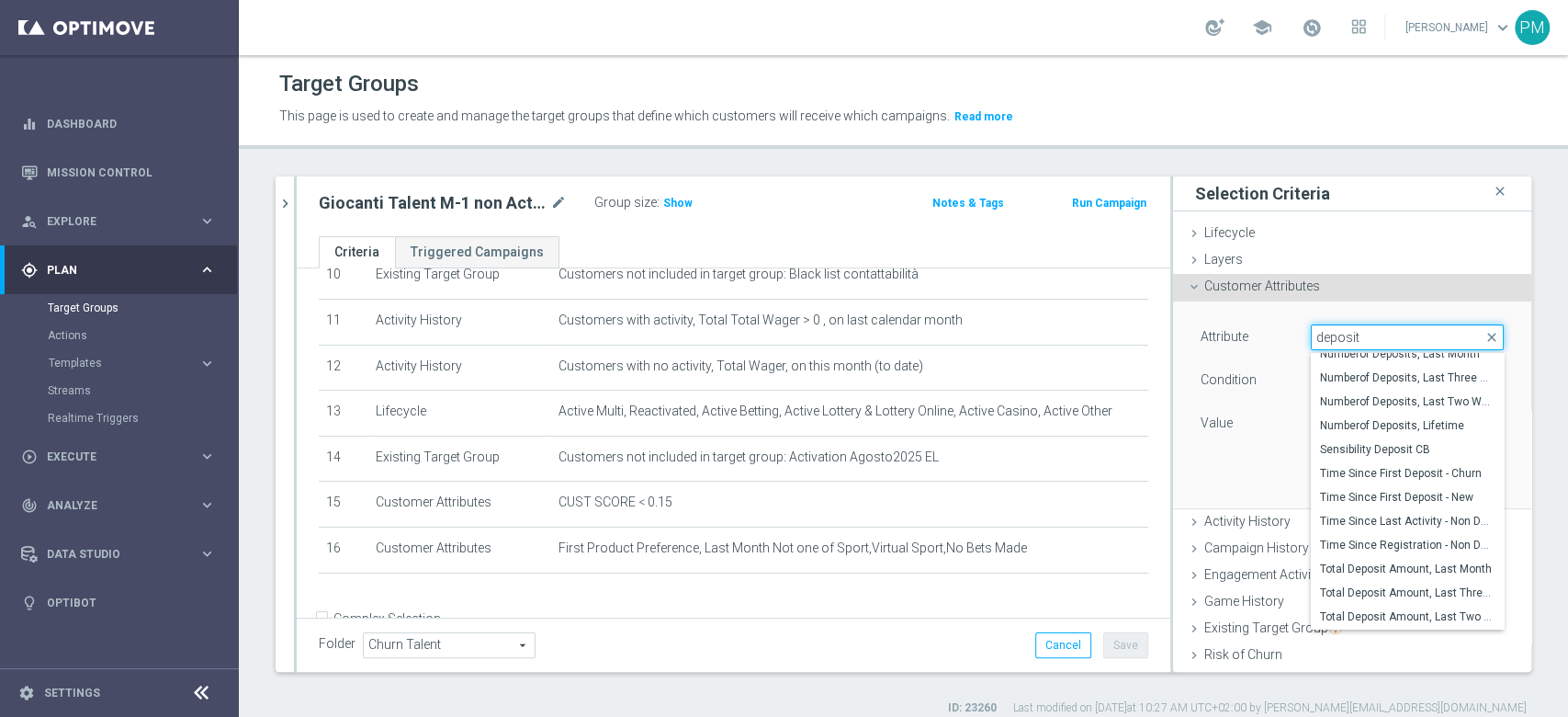
scroll to position [543, 0]
type input "deposit"
